Goal: Information Seeking & Learning: Learn about a topic

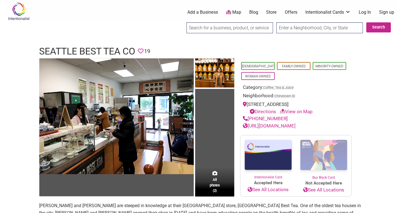
click at [275, 123] on link "http://www.seattlebesttea.com/" at bounding box center [269, 126] width 53 height 6
click at [298, 30] on input "text" at bounding box center [319, 27] width 87 height 11
type input "washington"
click at [237, 28] on input "search" at bounding box center [230, 27] width 87 height 11
type input "tea"
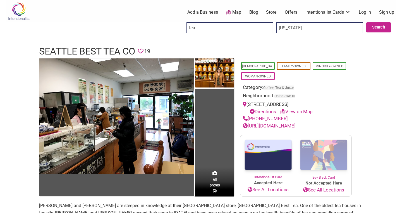
click at [192, 28] on input "Search" at bounding box center [192, 27] width 22 height 11
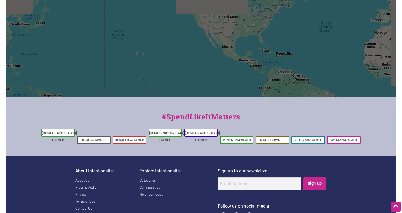
scroll to position [196, 0]
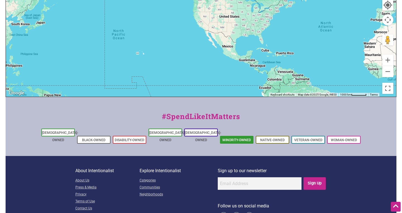
click at [232, 138] on link "Minority-Owned" at bounding box center [237, 140] width 28 height 4
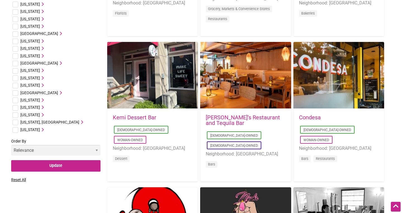
scroll to position [307, 0]
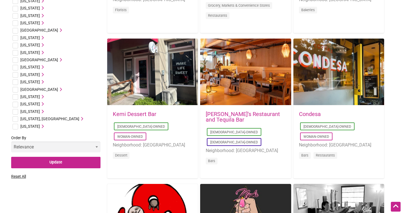
click at [17, 109] on input "checkbox" at bounding box center [16, 112] width 6 height 6
checkbox input "true"
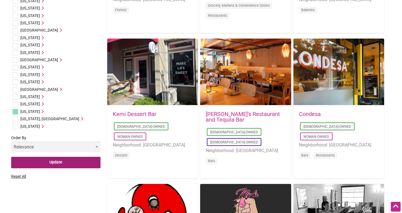
click at [70, 162] on input "Update" at bounding box center [55, 162] width 89 height 11
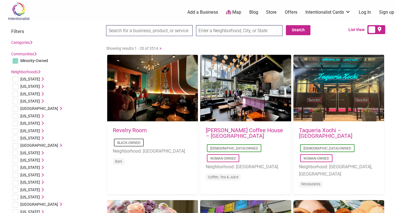
click at [152, 32] on input "search" at bounding box center [149, 30] width 87 height 11
type input "f"
type input "gift box"
click at [116, 31] on input "Search" at bounding box center [117, 30] width 22 height 11
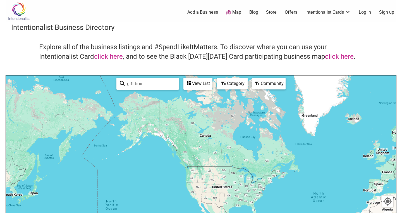
click at [188, 170] on div at bounding box center [201, 183] width 390 height 217
click at [199, 86] on div "View List" at bounding box center [198, 83] width 28 height 11
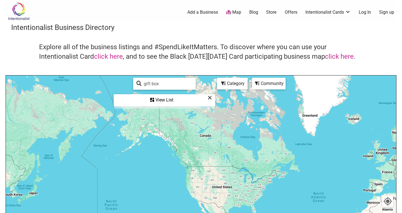
click at [190, 96] on div "View List" at bounding box center [164, 100] width 101 height 11
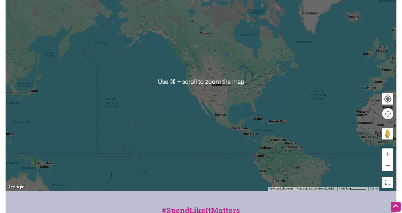
scroll to position [90, 0]
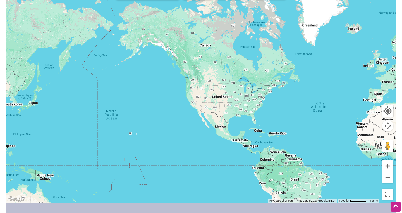
click at [194, 81] on div at bounding box center [201, 93] width 390 height 217
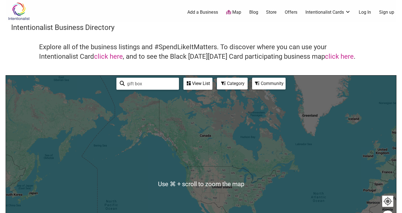
scroll to position [0, 0]
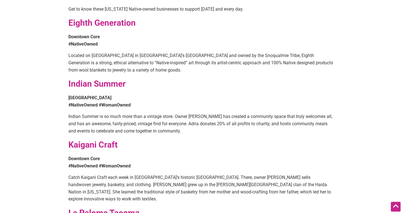
scroll to position [276, 0]
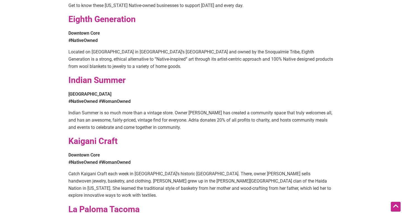
click at [106, 136] on strong "Kaigani Craft" at bounding box center [92, 141] width 49 height 10
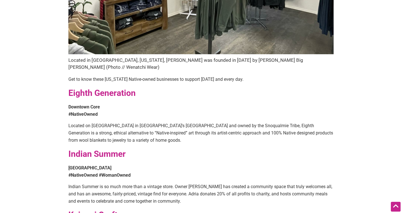
scroll to position [175, 0]
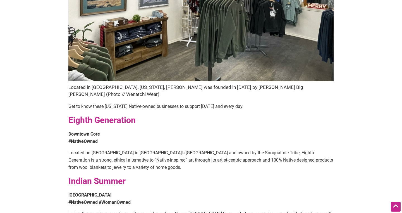
click at [97, 115] on strong "Eighth Generation" at bounding box center [101, 120] width 67 height 10
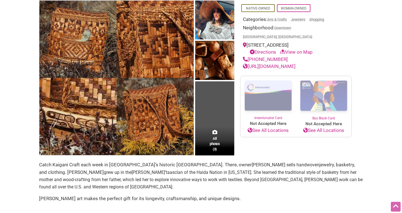
scroll to position [60, 0]
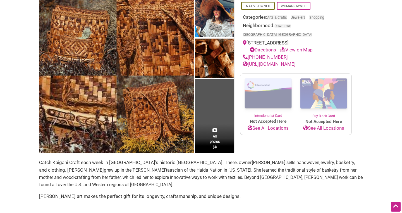
click at [282, 61] on link "[URL][DOMAIN_NAME]" at bounding box center [269, 64] width 53 height 6
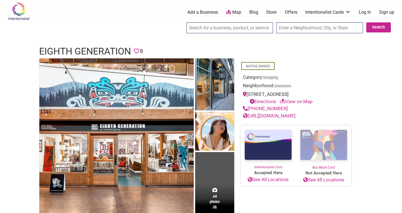
click at [275, 114] on link "[URL][DOMAIN_NAME]" at bounding box center [269, 116] width 53 height 6
click at [270, 116] on link "[URL][DOMAIN_NAME]" at bounding box center [269, 116] width 53 height 6
